Goal: Information Seeking & Learning: Understand process/instructions

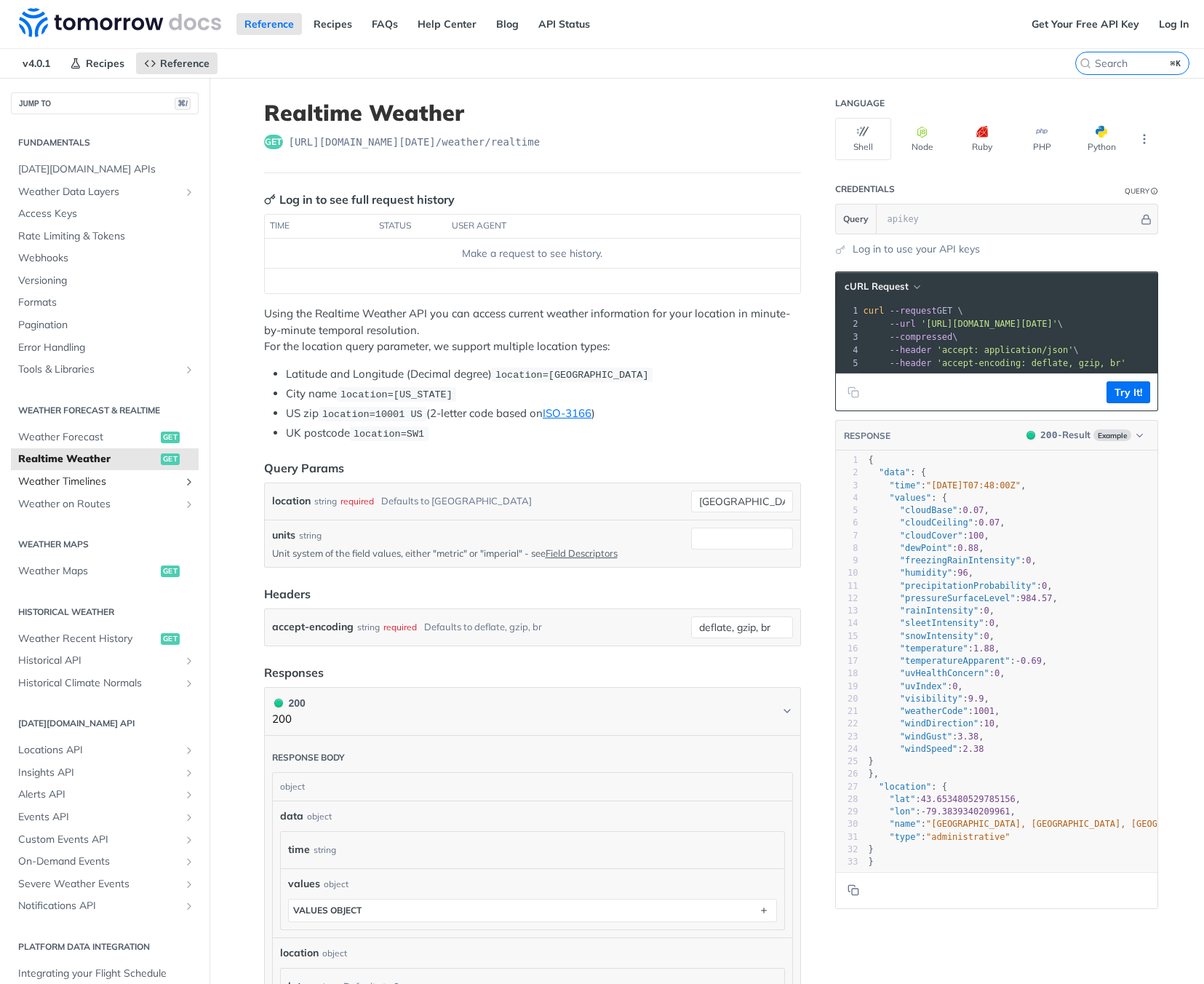
click at [117, 482] on span "Weather Timelines" at bounding box center [99, 481] width 162 height 14
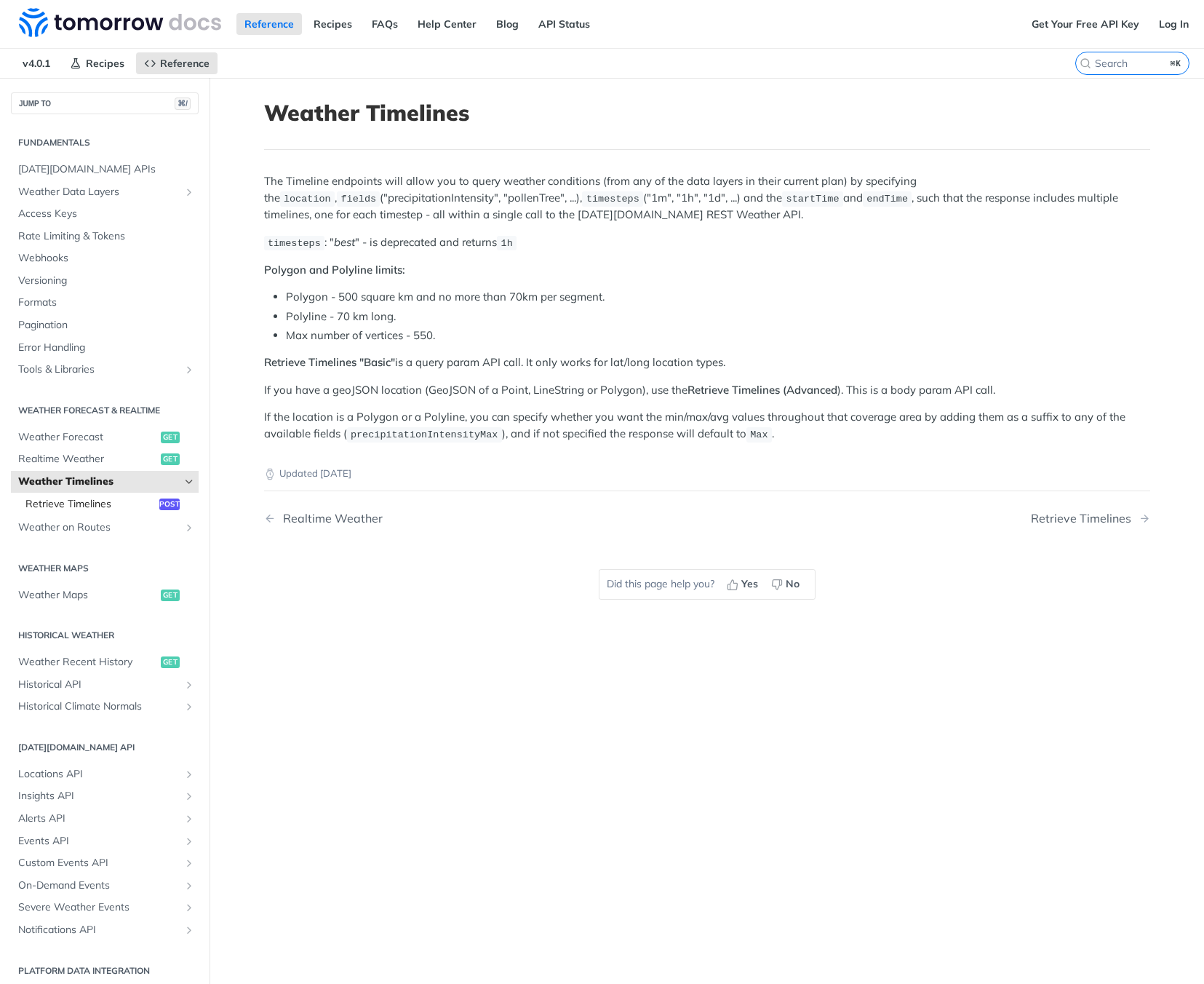
click at [83, 502] on span "Retrieve Timelines" at bounding box center [90, 504] width 130 height 14
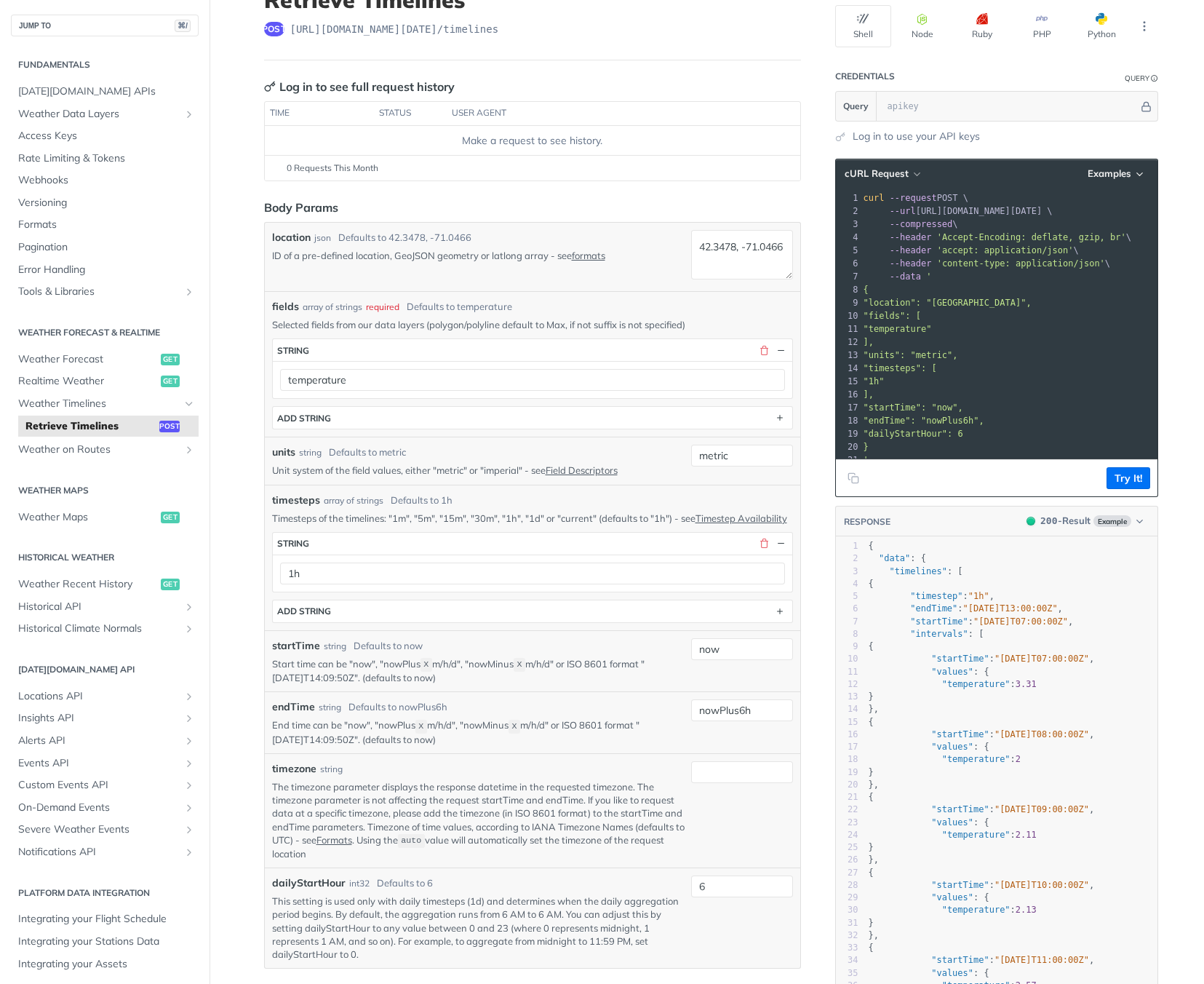
scroll to position [75, 0]
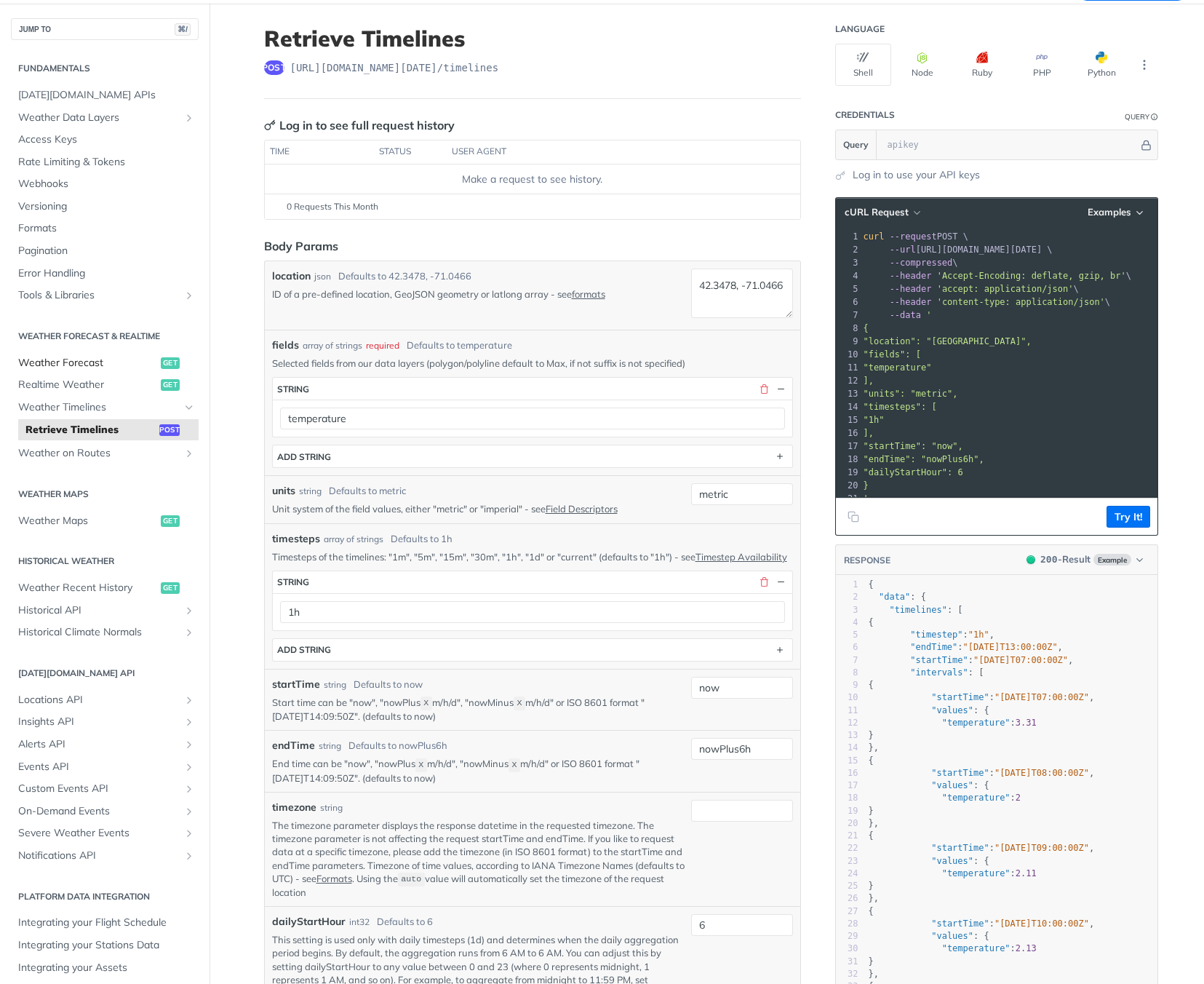
click at [85, 360] on span "Weather Forecast" at bounding box center [88, 362] width 139 height 14
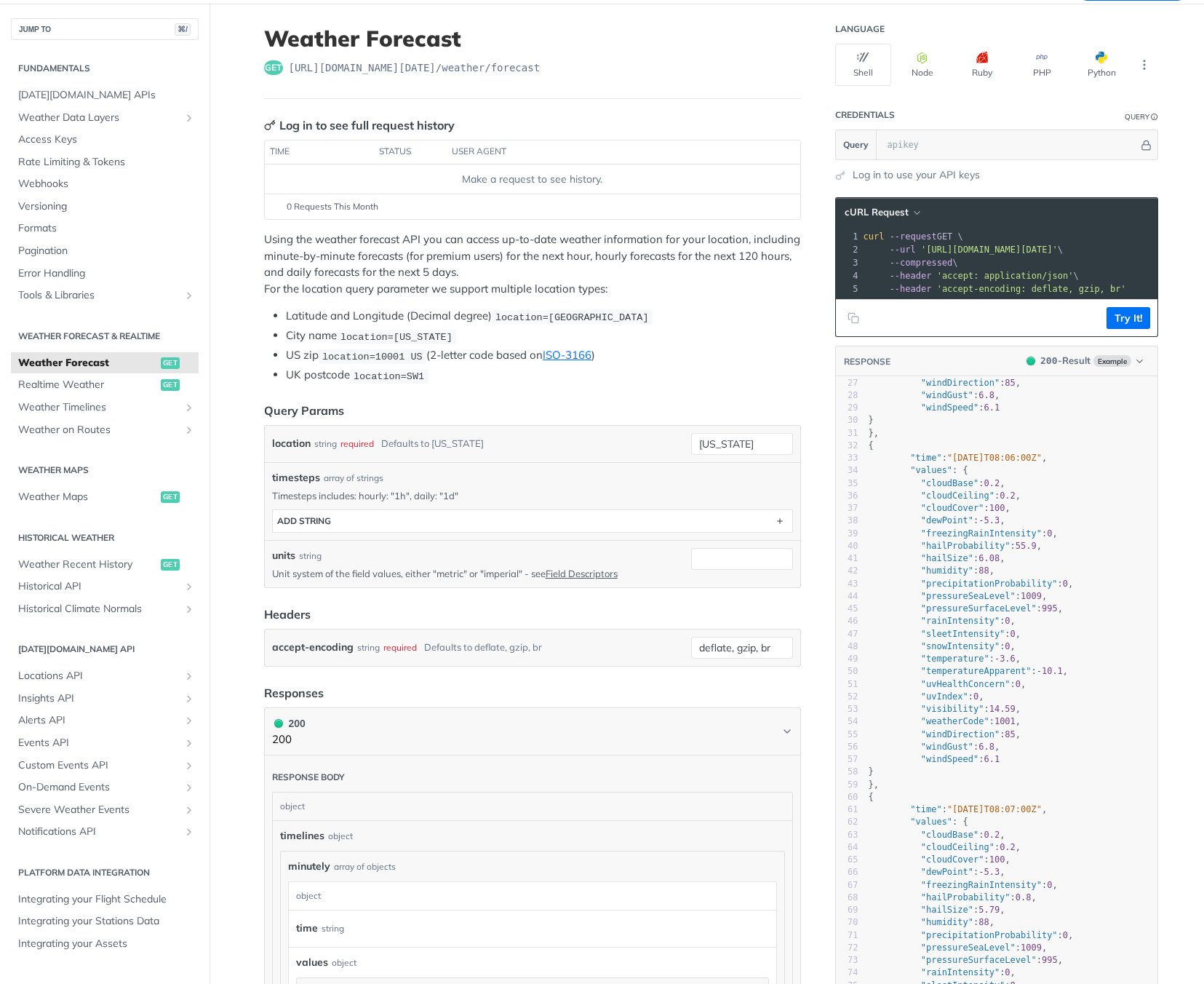
scroll to position [329, 0]
click at [99, 407] on span "Weather Timelines" at bounding box center [99, 407] width 162 height 14
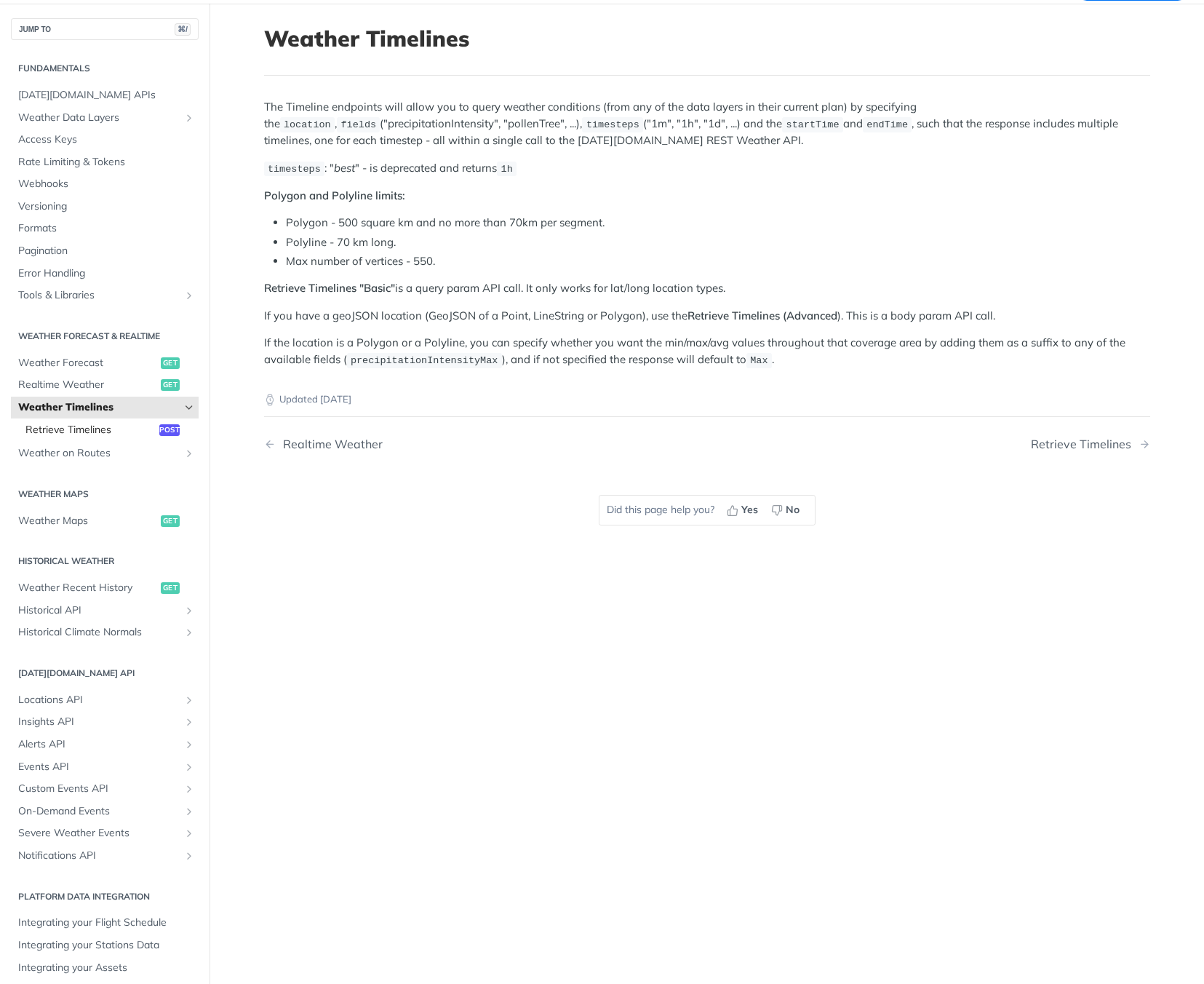
click at [94, 427] on span "Retrieve Timelines" at bounding box center [90, 429] width 130 height 14
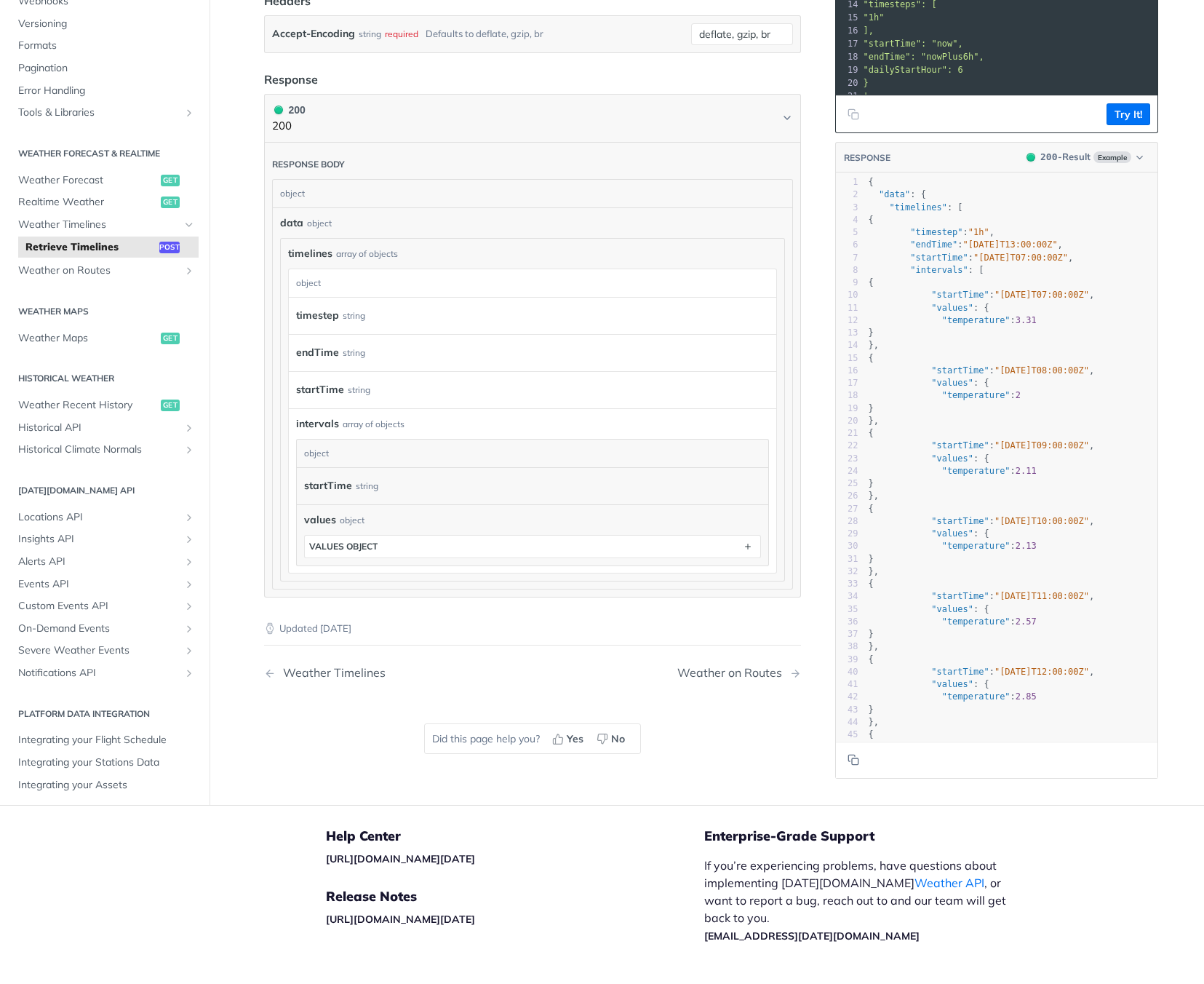
scroll to position [1149, 0]
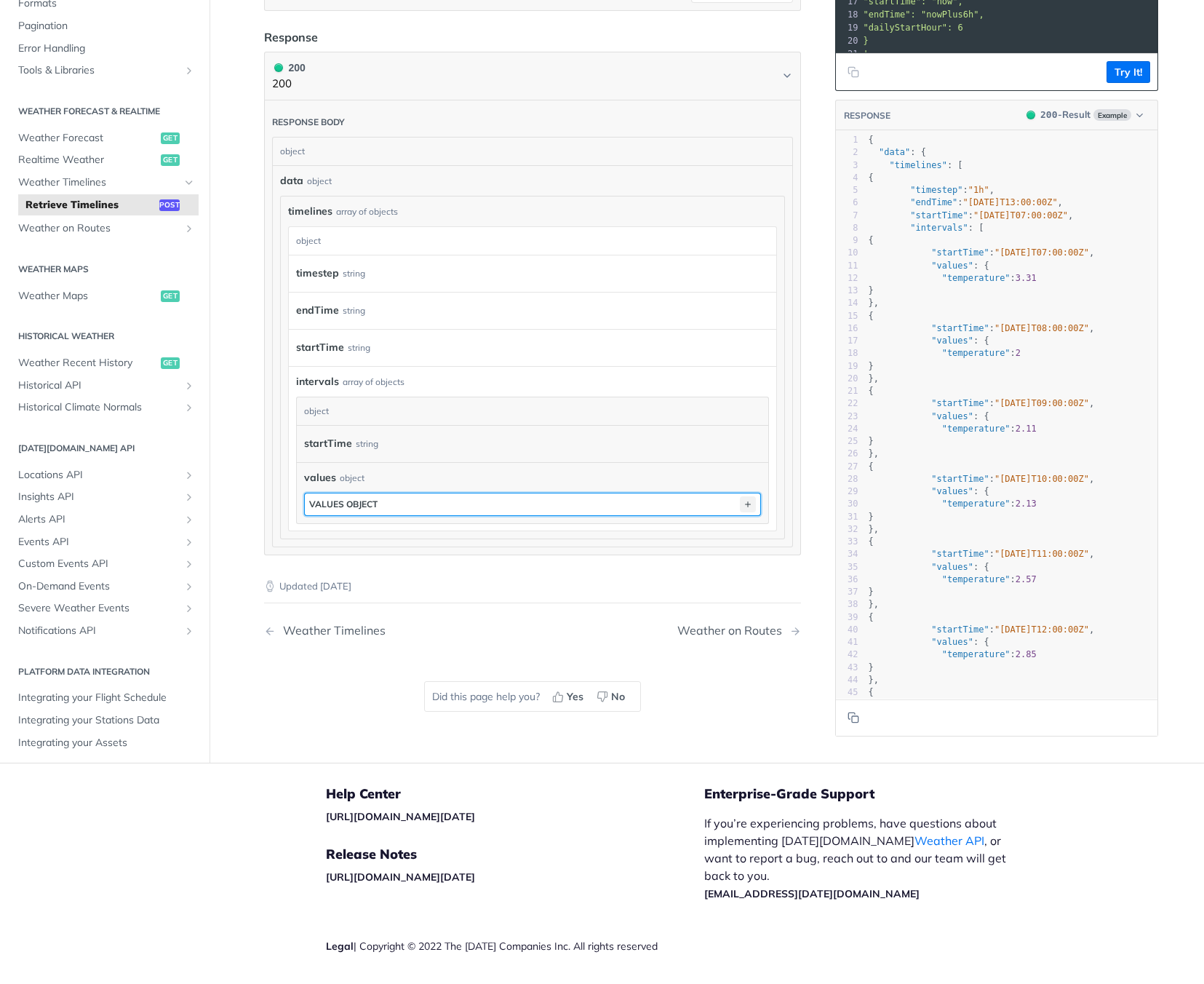
click at [744, 512] on icon "button" at bounding box center [747, 504] width 16 height 16
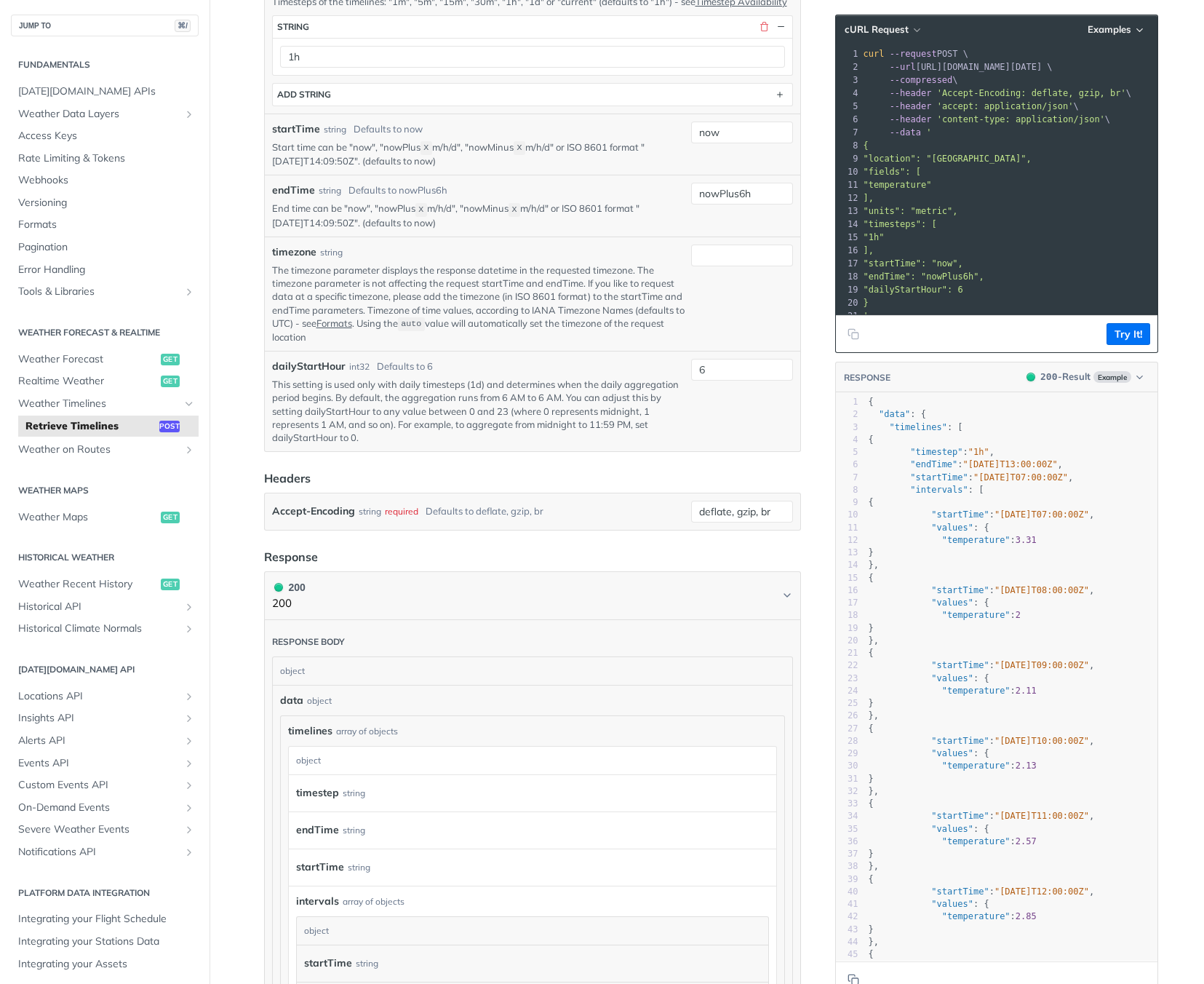
scroll to position [631, 0]
click at [113, 382] on span "Realtime Weather" at bounding box center [88, 381] width 139 height 14
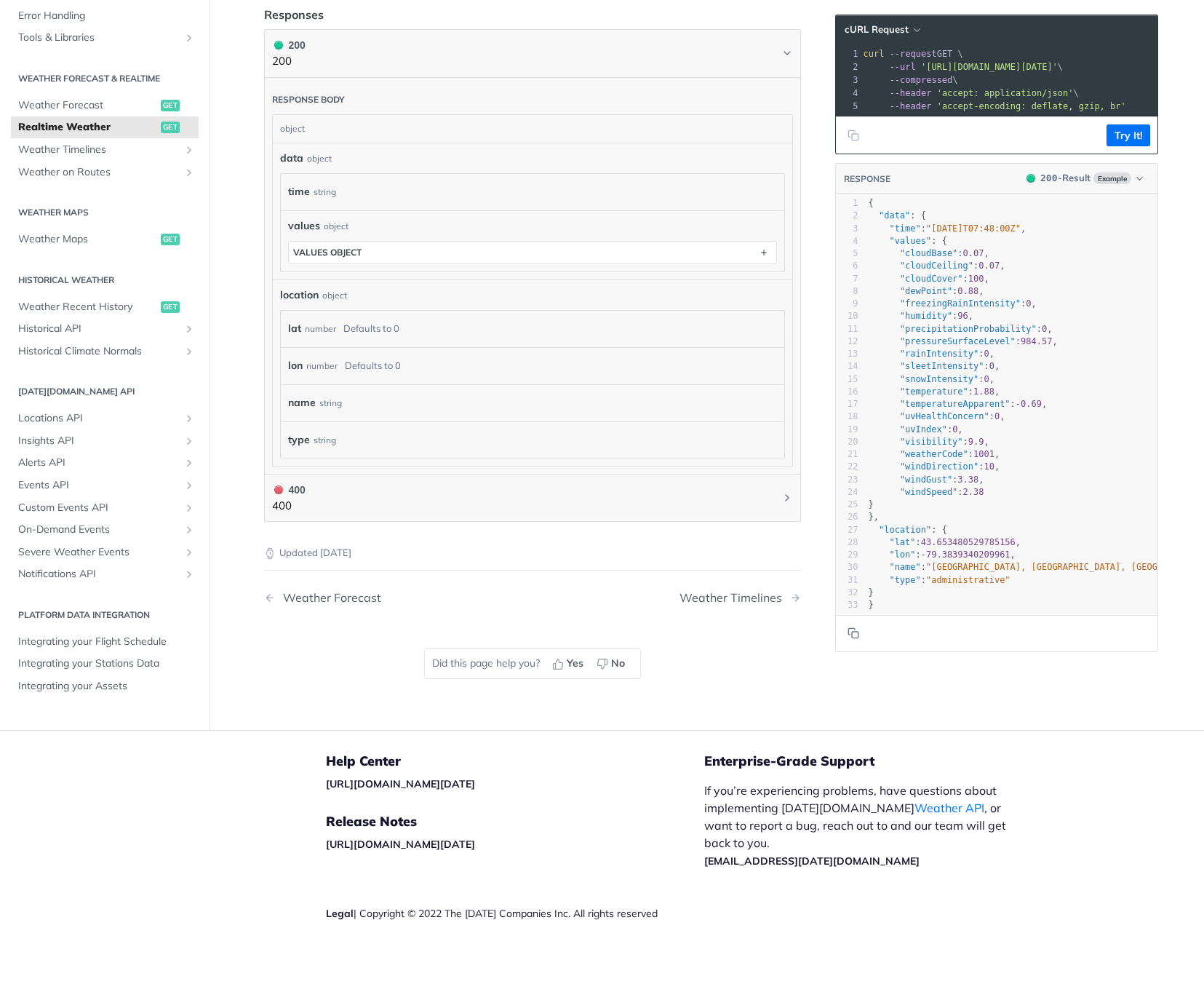
scroll to position [664, 0]
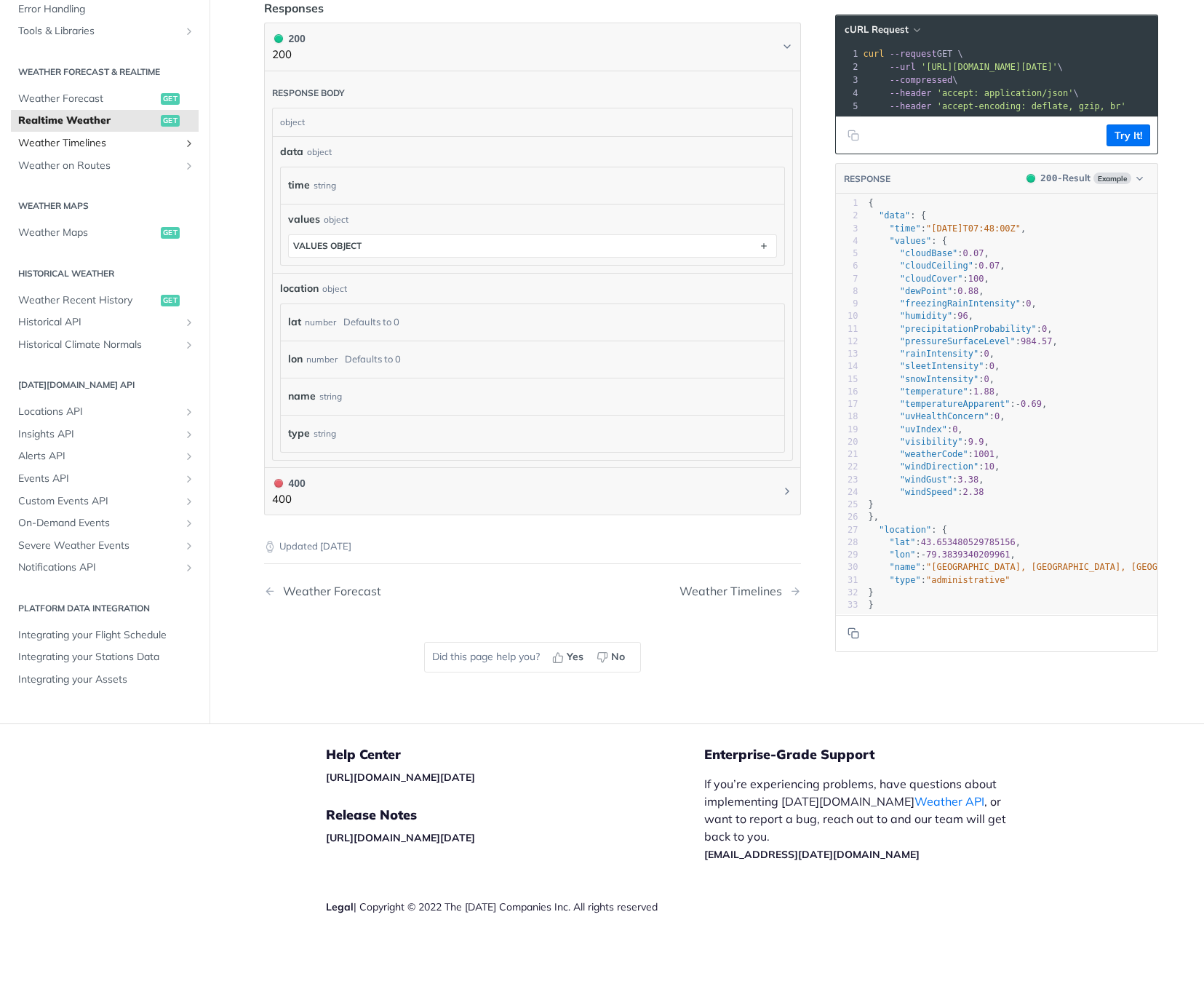
click at [188, 142] on icon "Show subpages for Weather Timelines" at bounding box center [189, 143] width 12 height 12
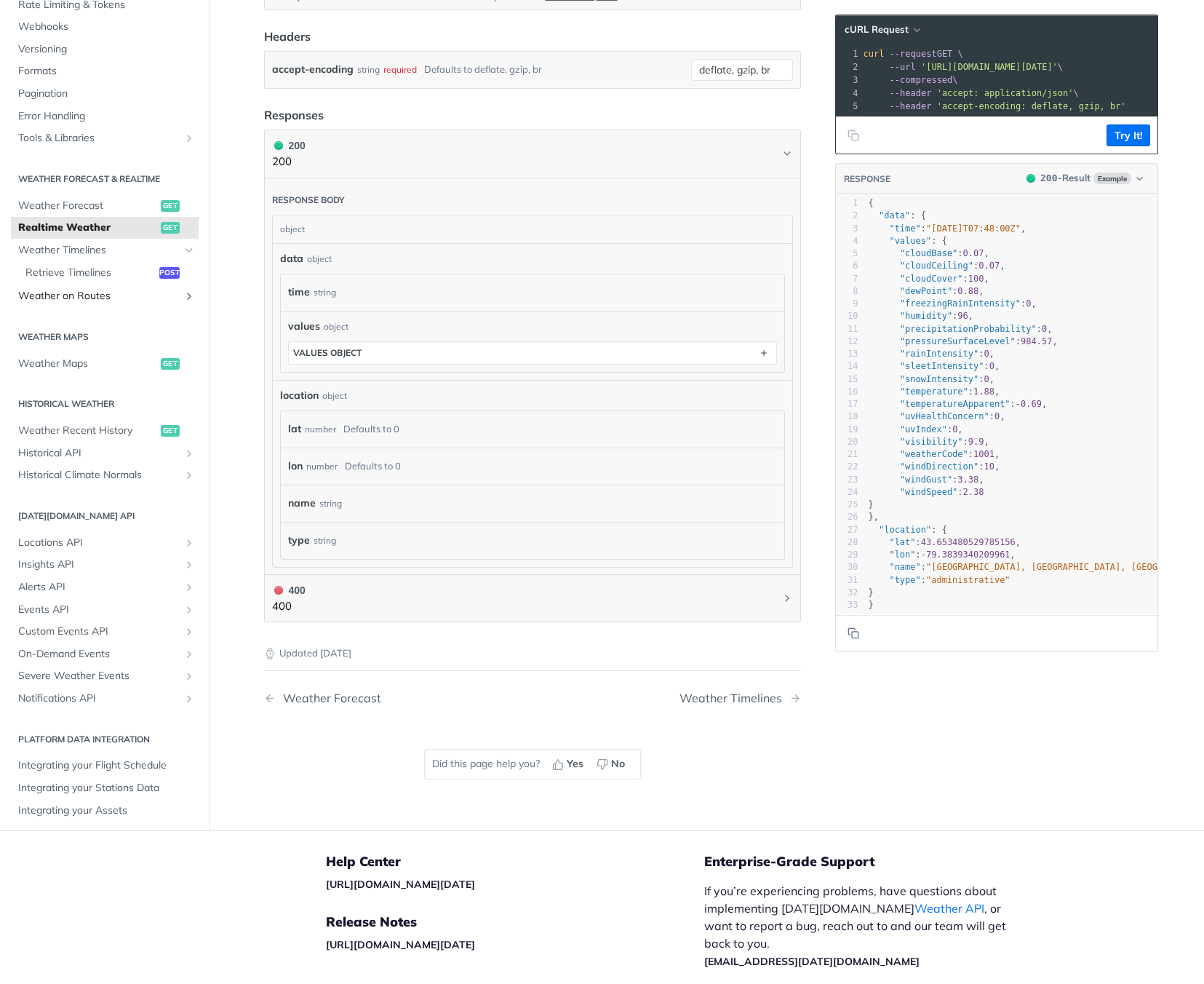
scroll to position [530, 0]
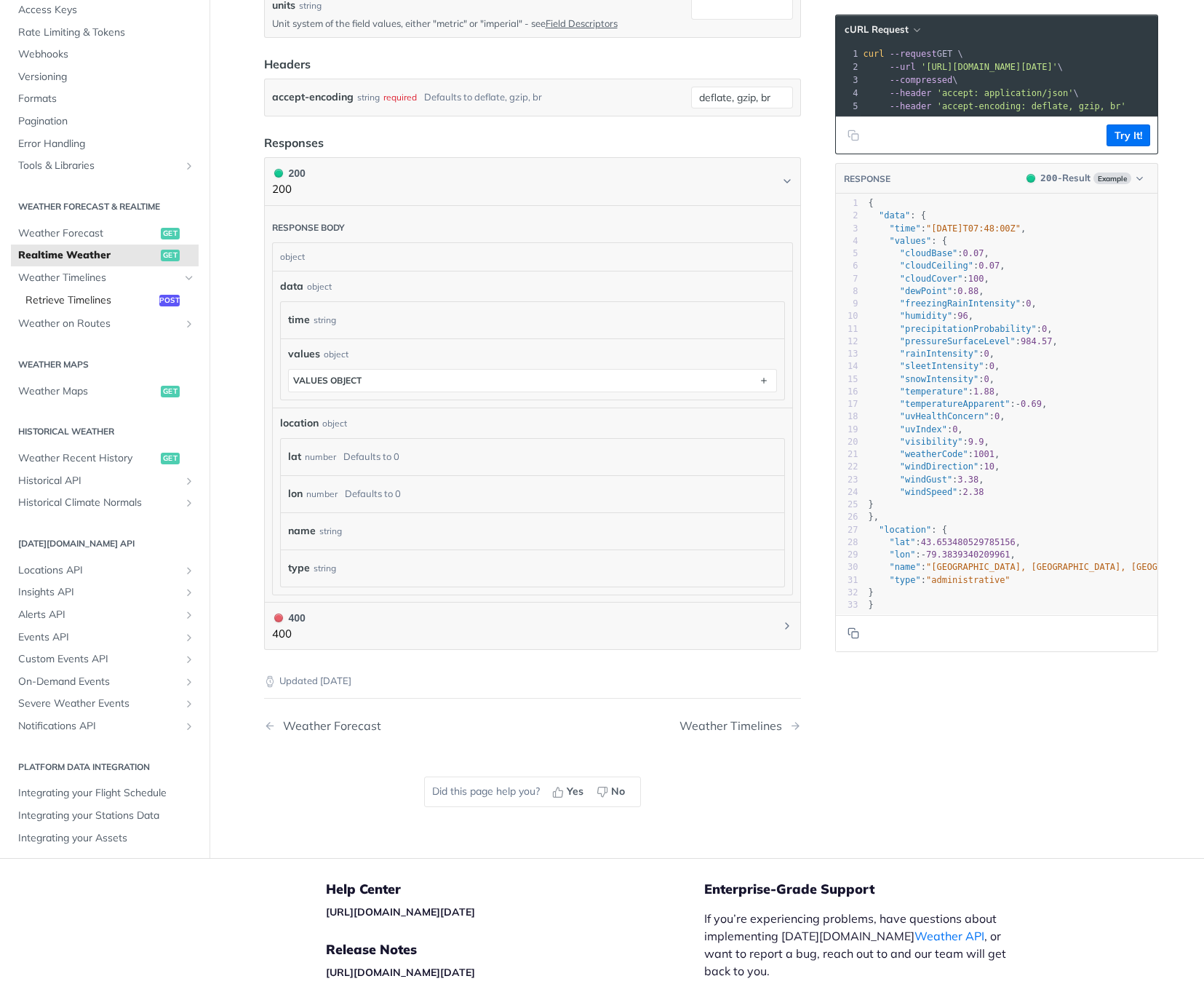
click at [100, 298] on span "Retrieve Timelines" at bounding box center [90, 299] width 130 height 14
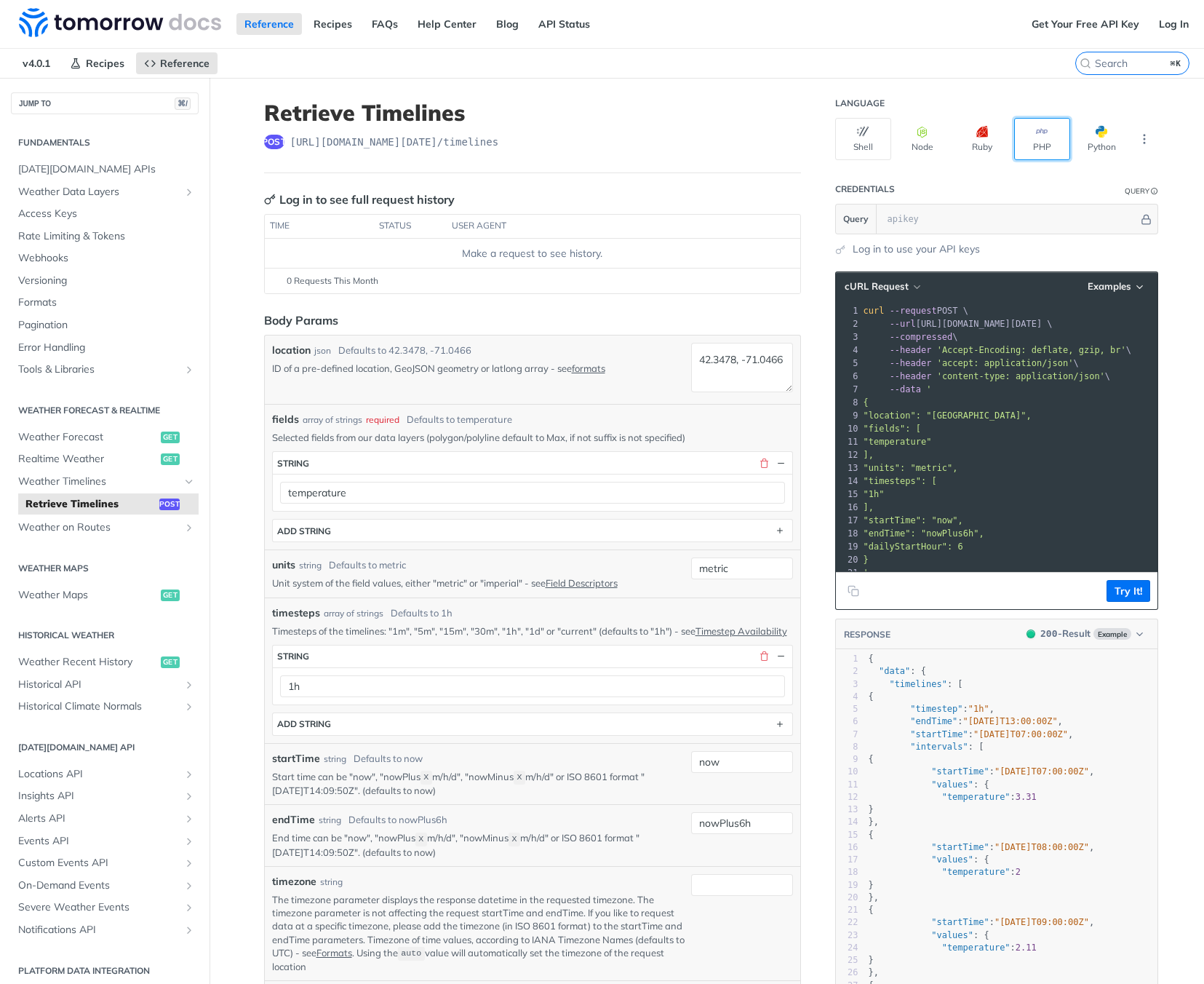
click at [1031, 140] on button "PHP" at bounding box center [1041, 139] width 56 height 42
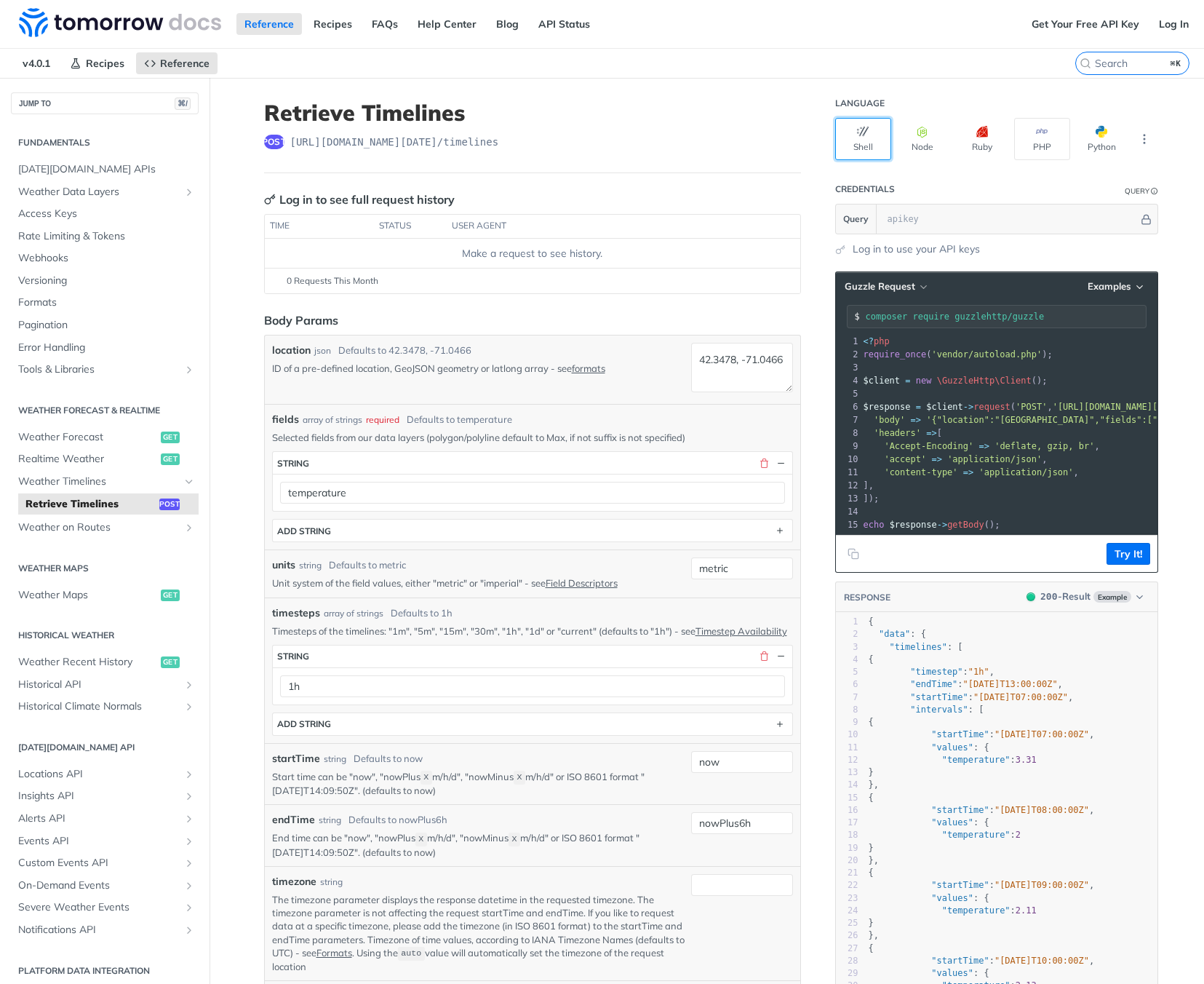
click at [852, 145] on button "Shell" at bounding box center [862, 139] width 56 height 42
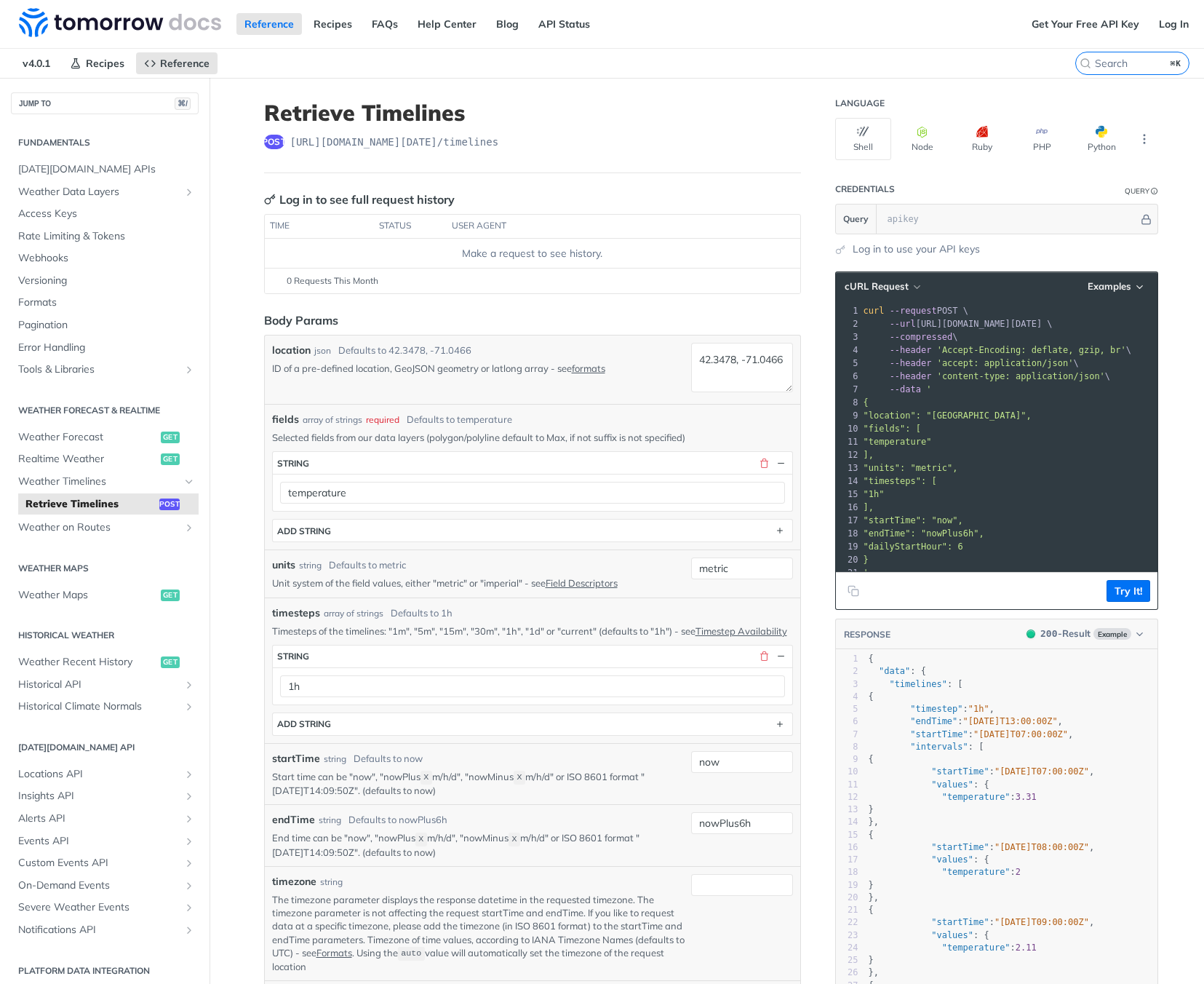
click at [911, 442] on span ""temperature"" at bounding box center [897, 442] width 69 height 10
click at [1052, 518] on pre ""startTime": "now"," at bounding box center [1014, 520] width 307 height 13
click at [1127, 602] on button "Try It!" at bounding box center [1128, 591] width 44 height 22
click at [931, 212] on input "text" at bounding box center [1009, 219] width 258 height 29
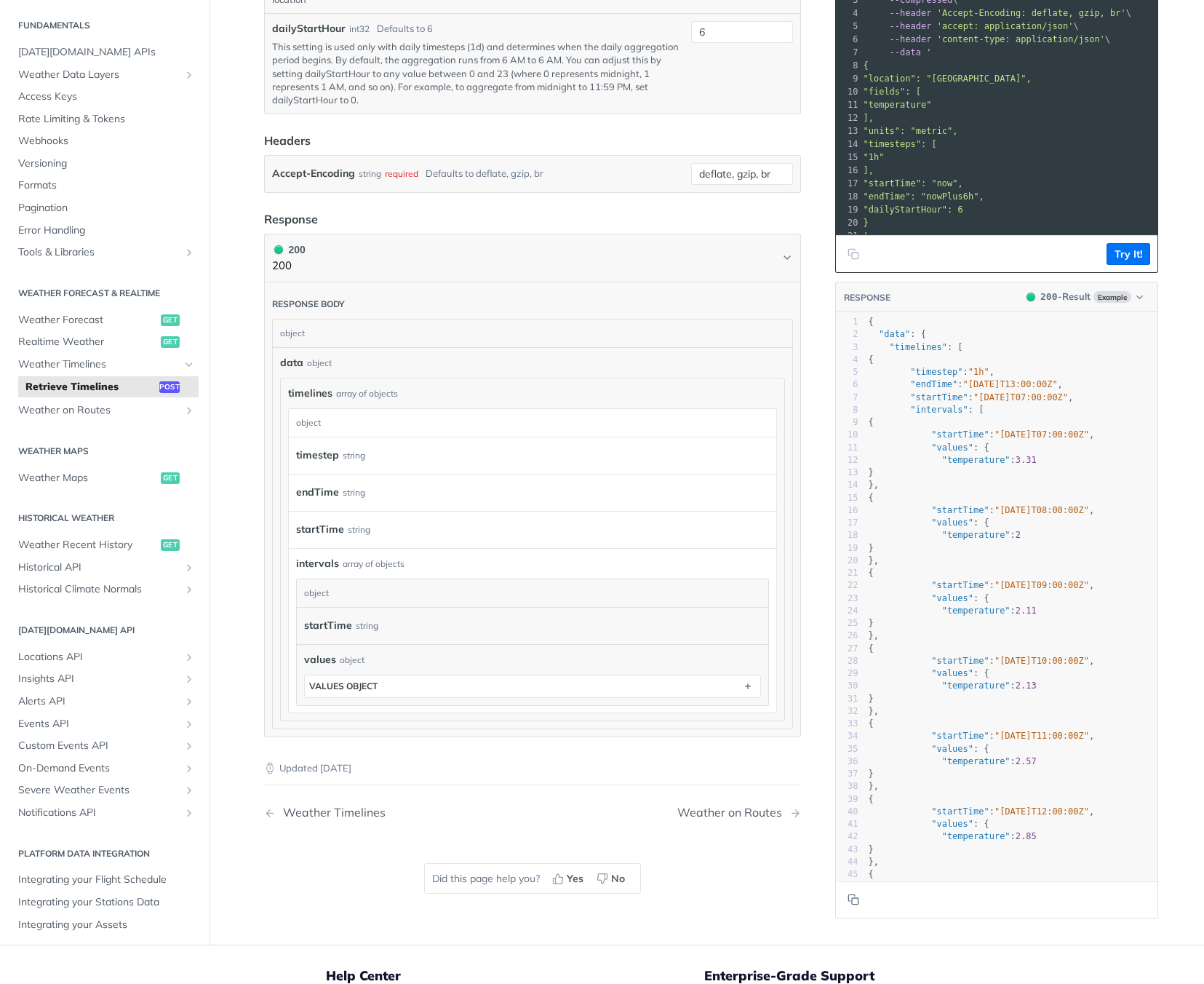
scroll to position [967, 0]
